Goal: Task Accomplishment & Management: Manage account settings

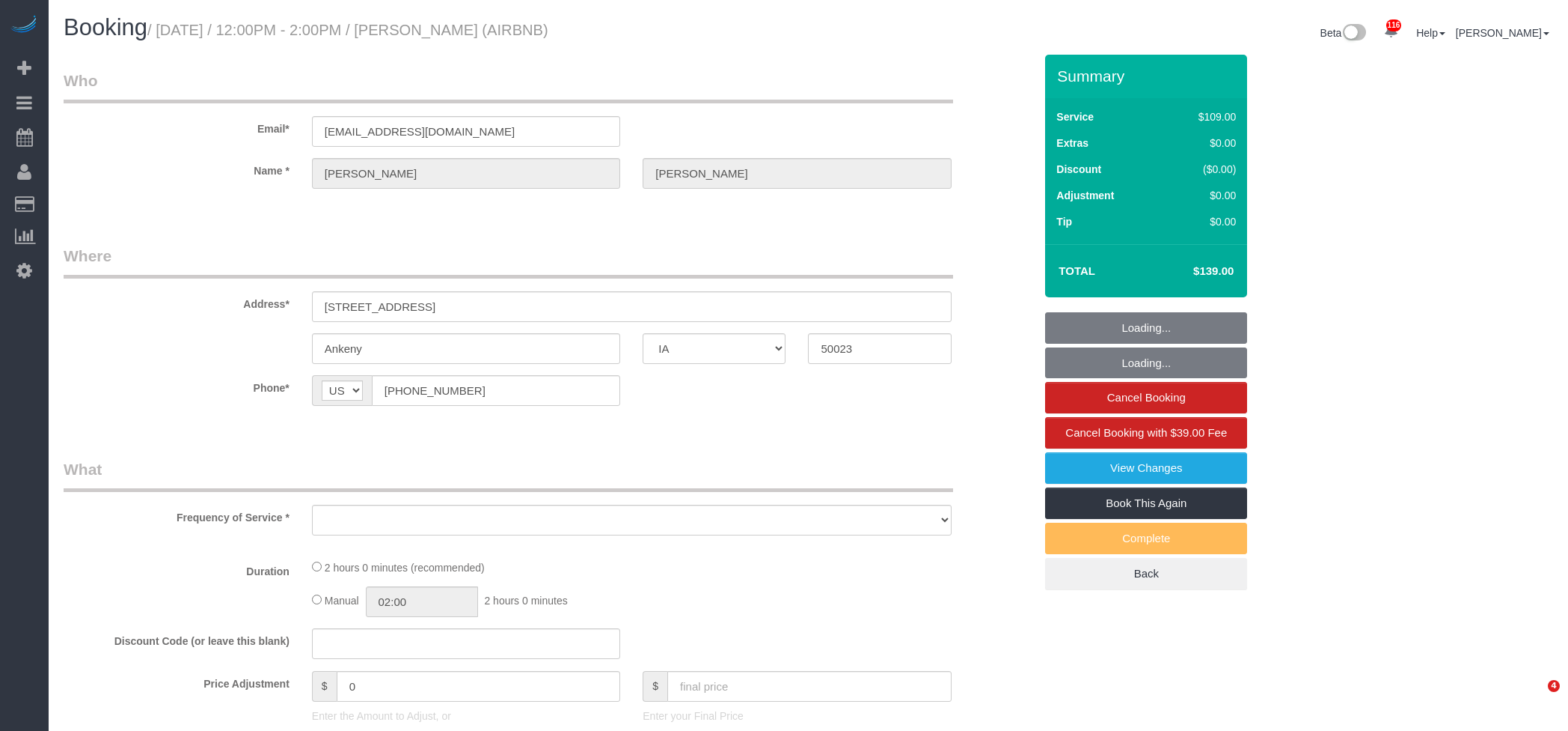
select select "IA"
select select "object:803"
select select "spot1"
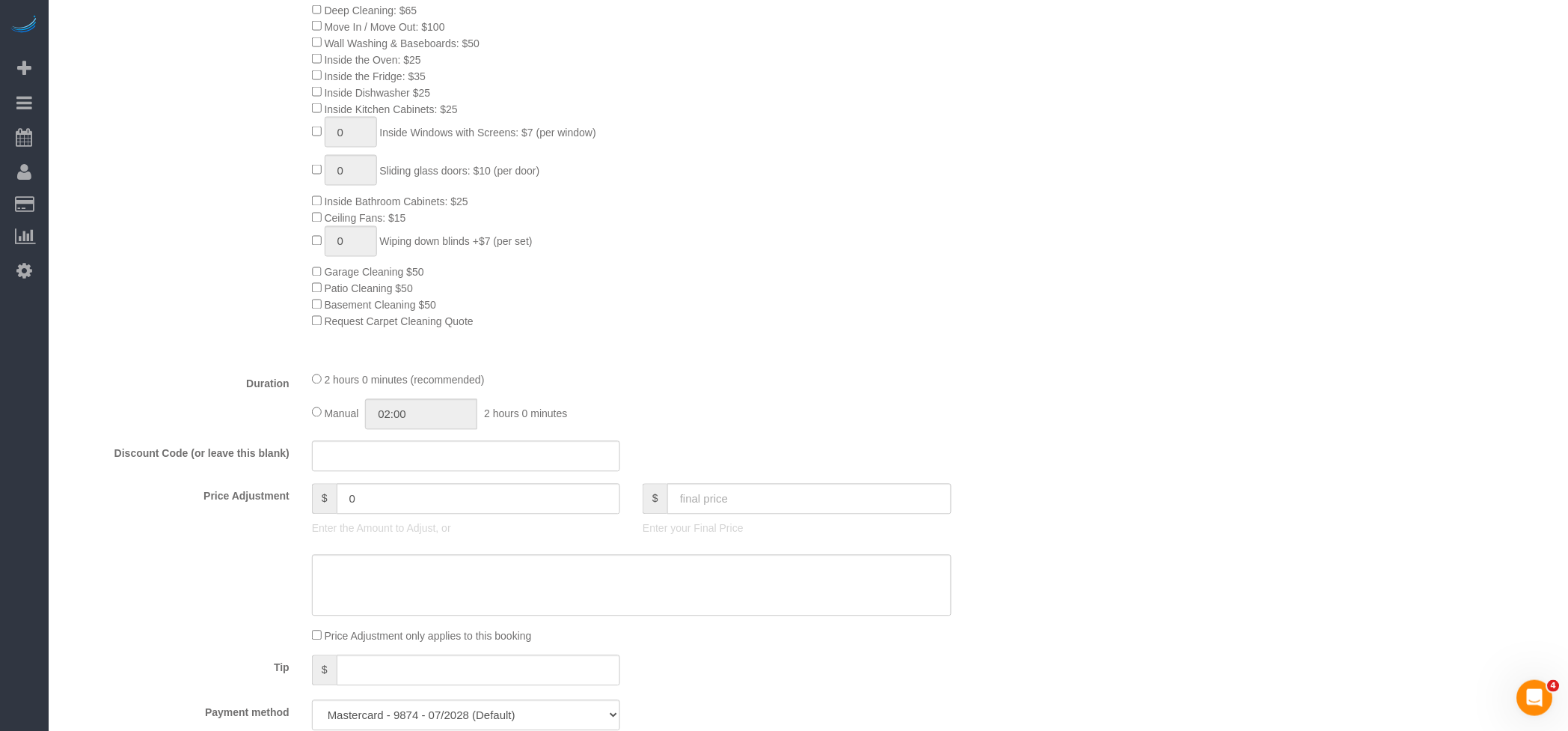
select select "object:967"
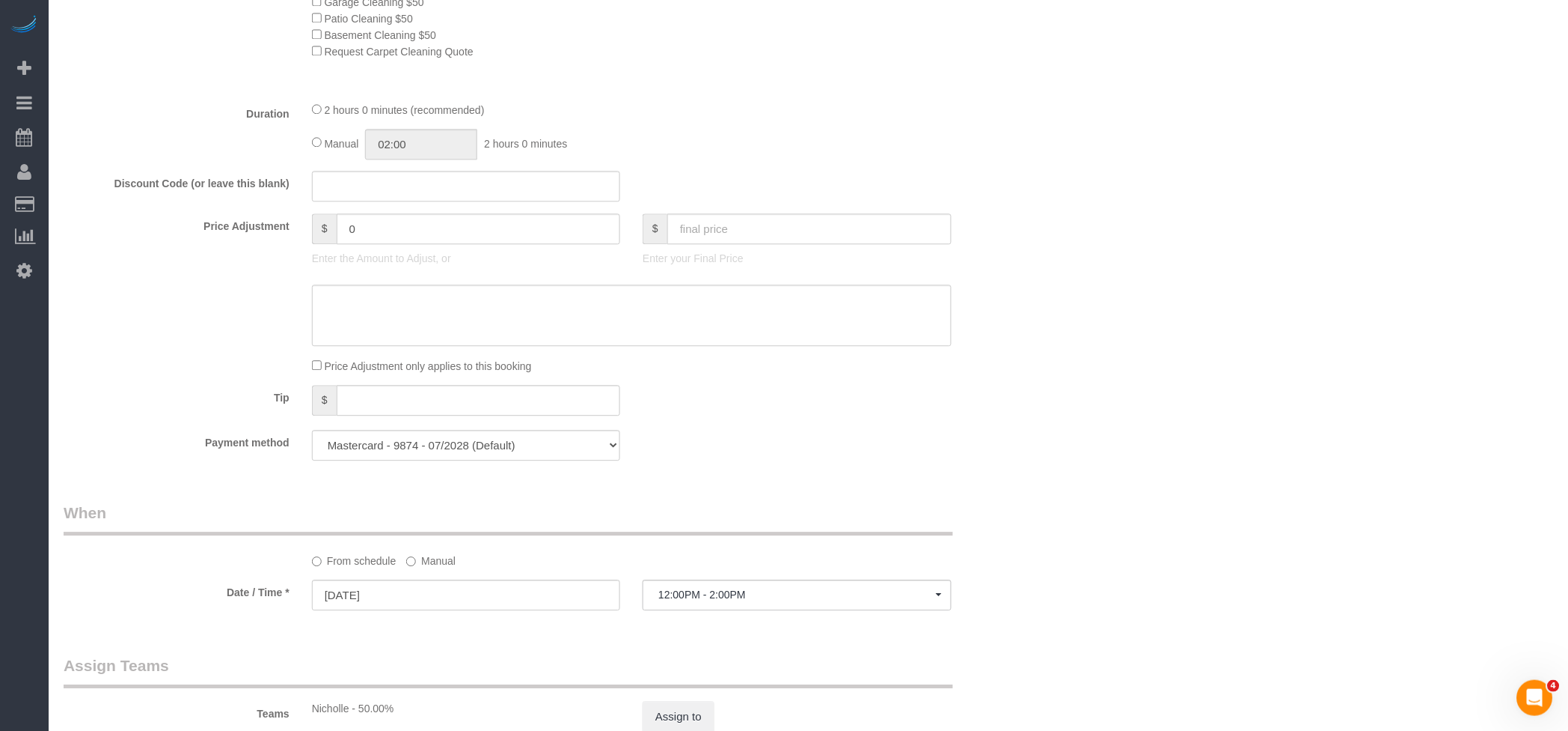
select select "spot14"
click at [808, 227] on input "text" at bounding box center [810, 228] width 284 height 30
type input "160"
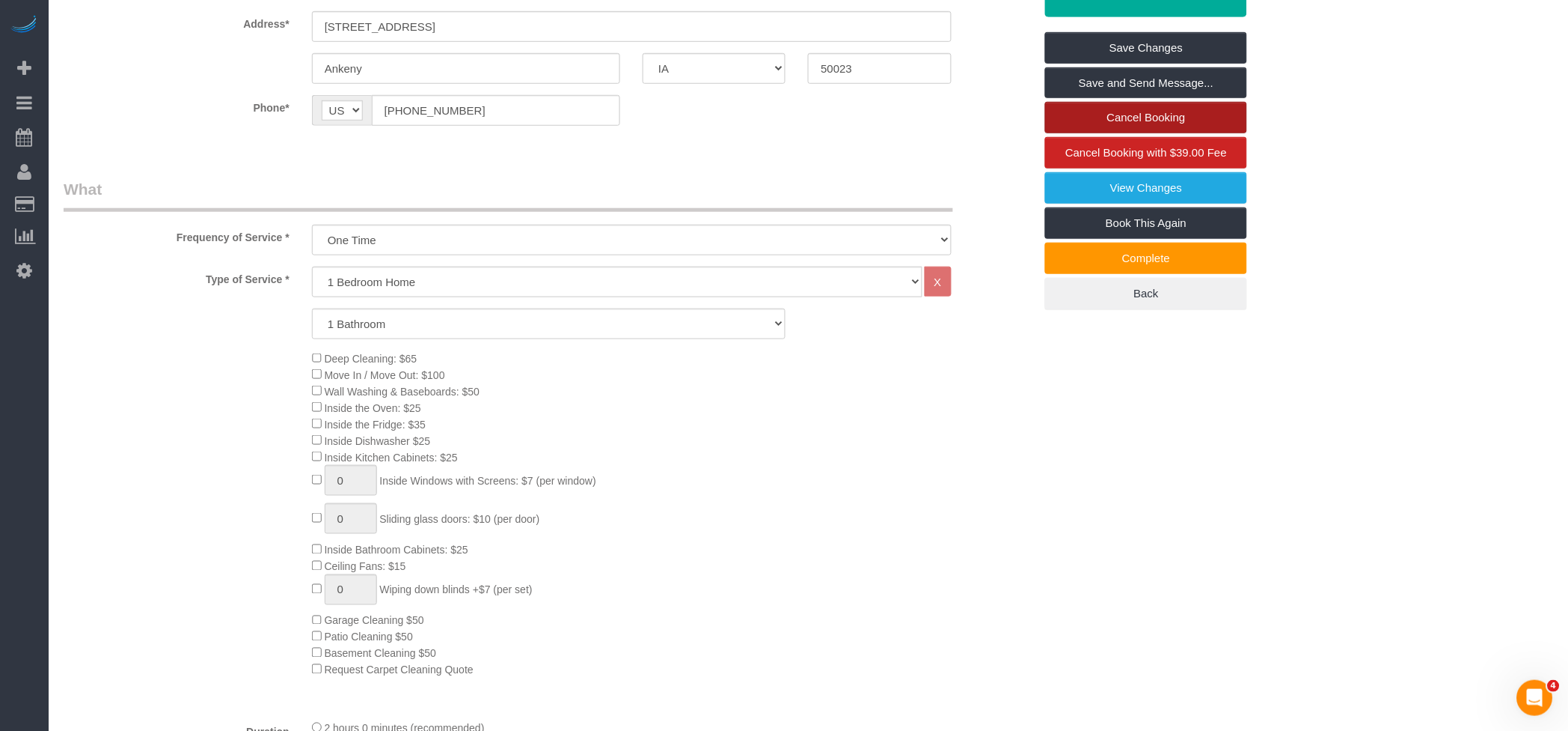
scroll to position [199, 0]
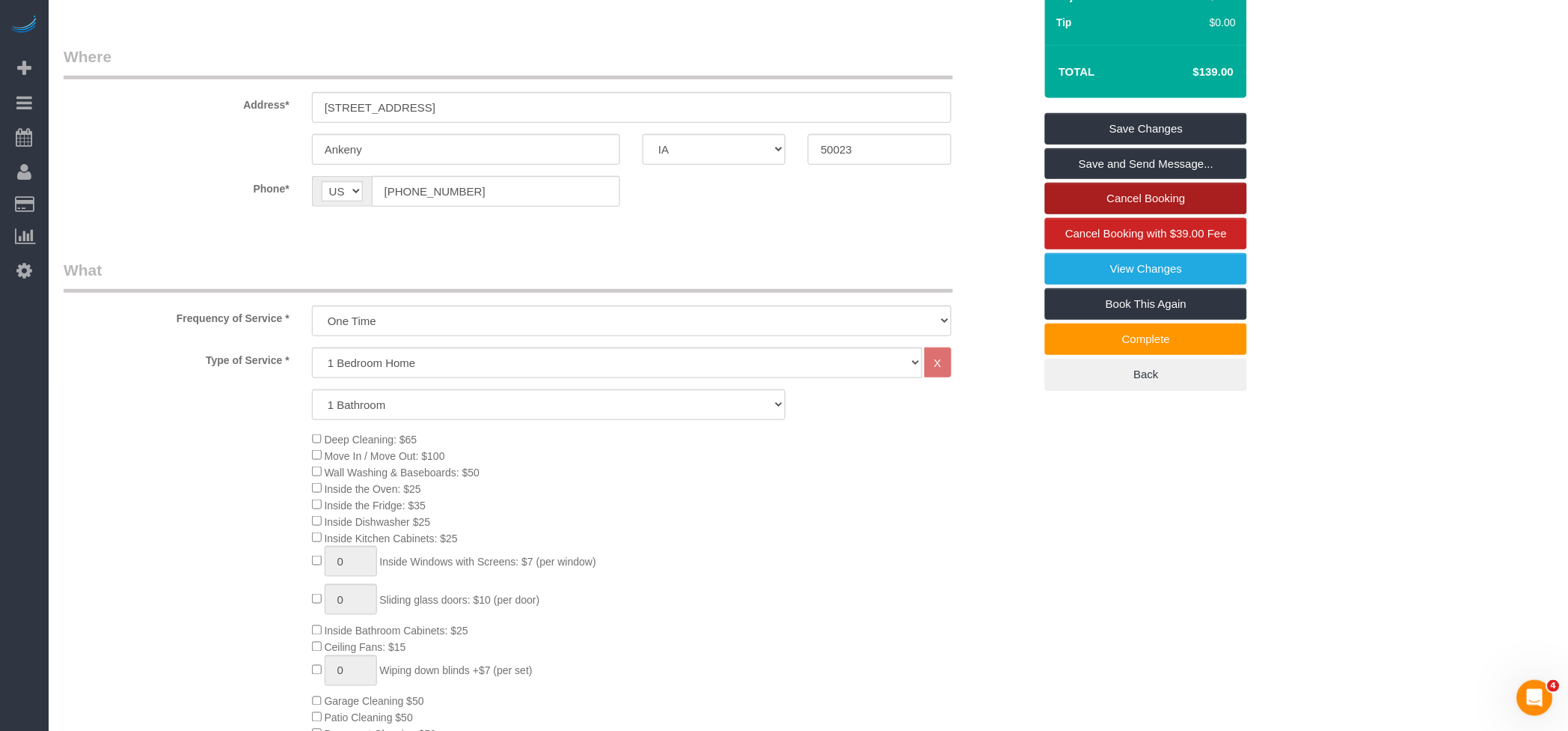
type input "21"
click at [1169, 121] on link "Save Changes" at bounding box center [1147, 128] width 202 height 31
